Goal: Transaction & Acquisition: Subscribe to service/newsletter

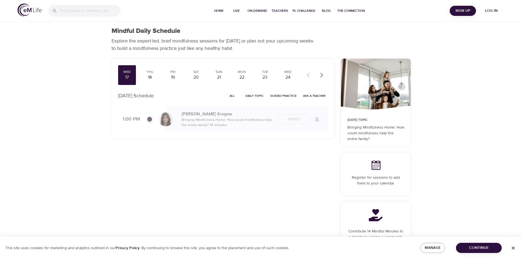
click at [495, 10] on span "Log in" at bounding box center [491, 10] width 22 height 7
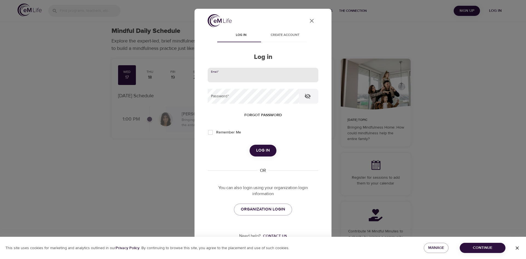
click at [285, 79] on input "email" at bounding box center [263, 75] width 111 height 15
type input "[PERSON_NAME][EMAIL_ADDRESS][PERSON_NAME][DOMAIN_NAME]"
click at [249, 145] on button "Log in" at bounding box center [262, 150] width 27 height 11
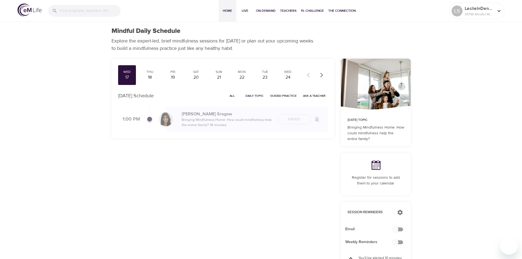
checkbox input "true"
click at [225, 13] on span "Home" at bounding box center [227, 11] width 13 height 6
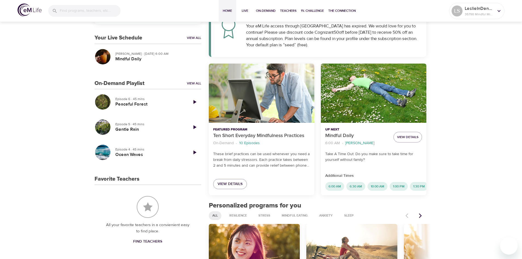
scroll to position [109, 0]
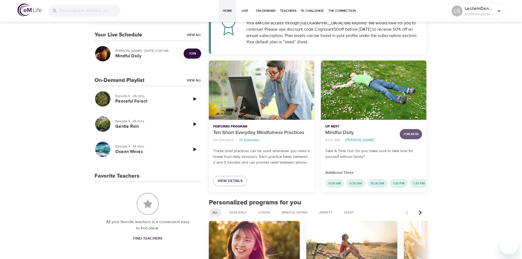
click at [408, 134] on span "Join Now" at bounding box center [411, 134] width 16 height 6
